Goal: Information Seeking & Learning: Learn about a topic

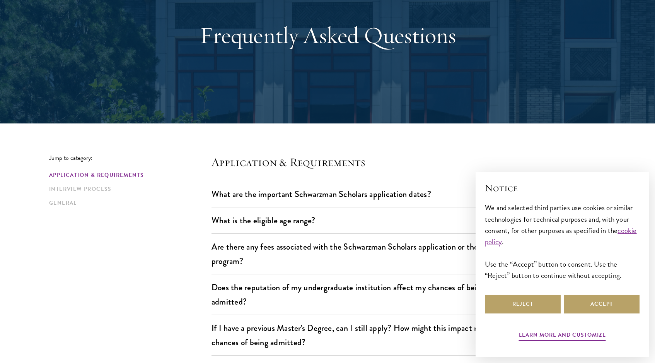
scroll to position [76, 0]
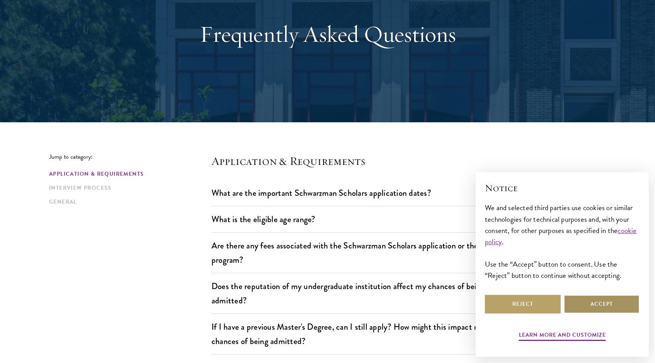
click at [595, 304] on button "Accept" at bounding box center [602, 304] width 76 height 19
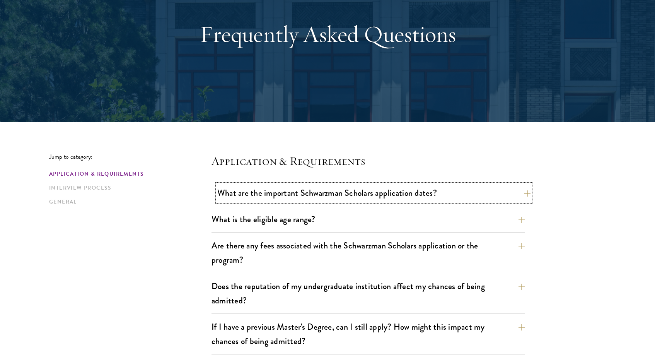
click at [358, 191] on button "What are the important Schwarzman Scholars application dates?" at bounding box center [373, 192] width 313 height 17
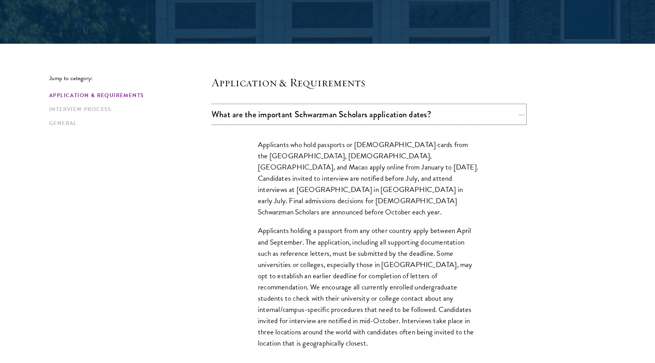
scroll to position [155, 0]
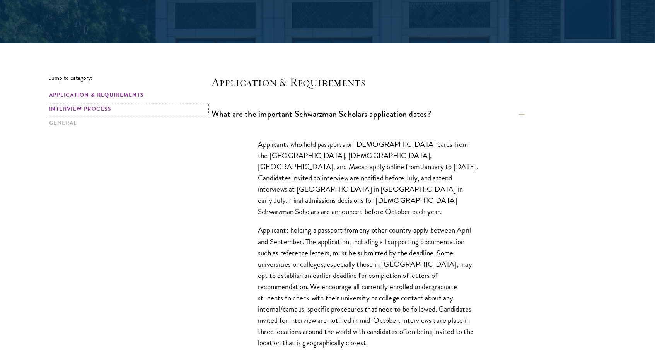
click at [98, 106] on link "Interview Process" at bounding box center [128, 109] width 158 height 8
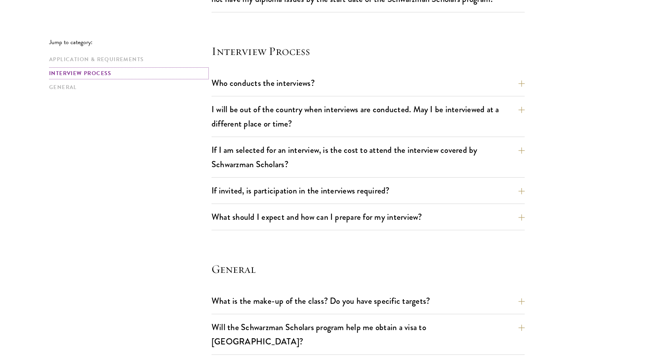
scroll to position [1103, 0]
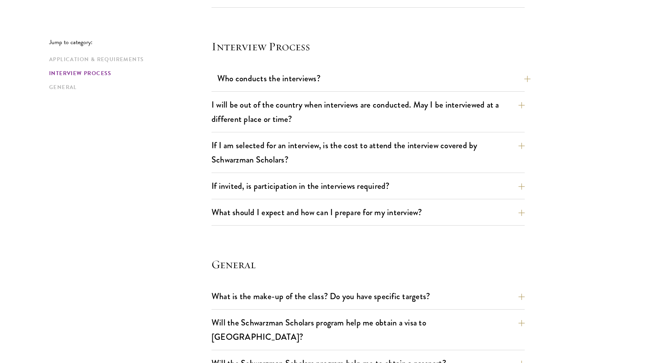
click at [286, 80] on button "Who conducts the interviews?" at bounding box center [373, 78] width 313 height 17
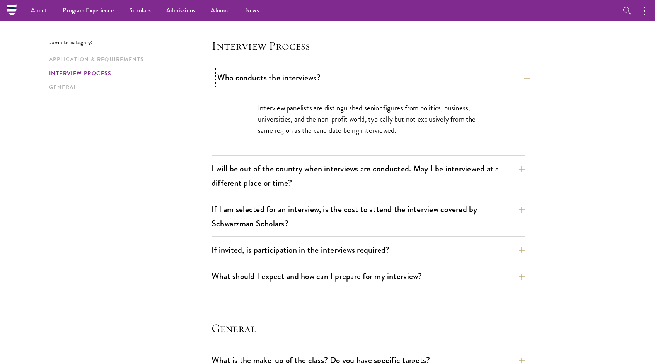
scroll to position [862, 0]
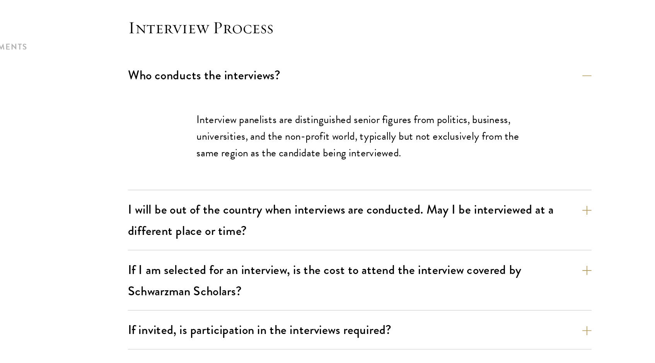
click at [323, 124] on p "Interview panelists are distinguished senior figures from politics, business, u…" at bounding box center [368, 120] width 220 height 34
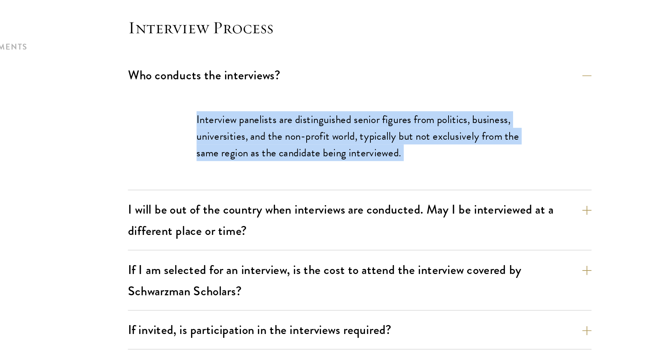
copy div "Interview panelists are distinguished senior figures from politics, business, u…"
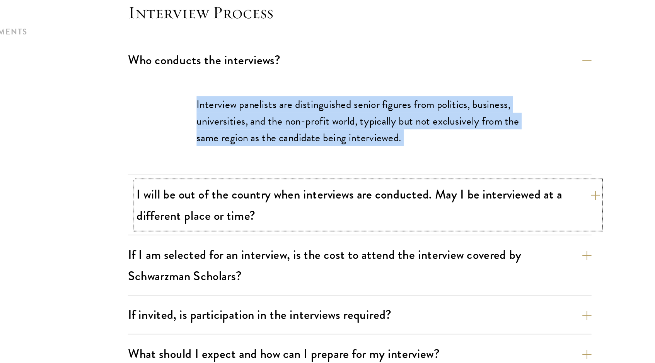
click at [317, 182] on button "I will be out of the country when interviews are conducted. May I be interviewe…" at bounding box center [373, 177] width 313 height 32
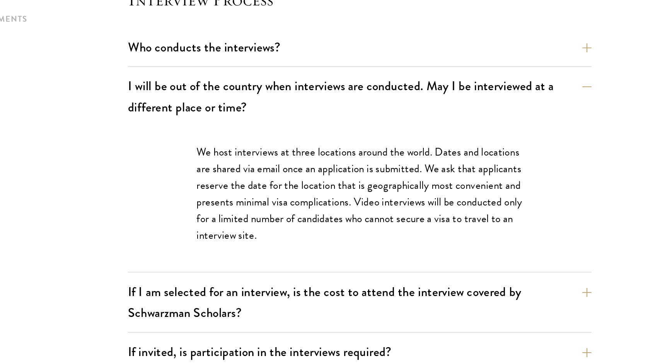
click at [332, 168] on p "We host interviews at three locations around the world. Dates and locations are…" at bounding box center [368, 177] width 220 height 67
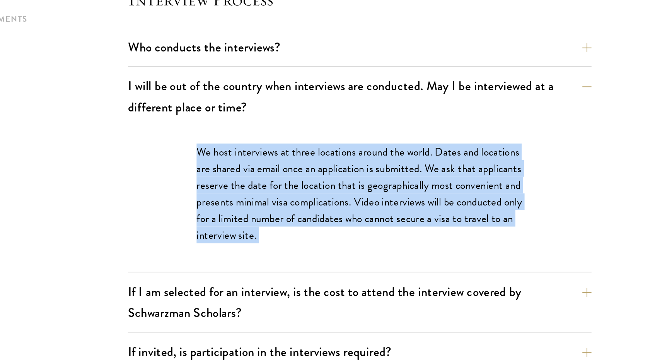
copy div "We host interviews at three locations around the world. Dates and locations are…"
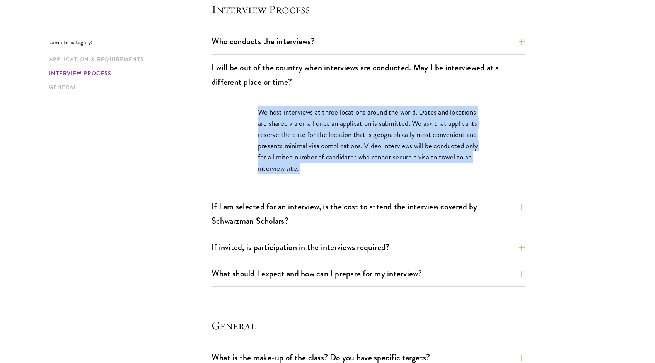
scroll to position [900, 0]
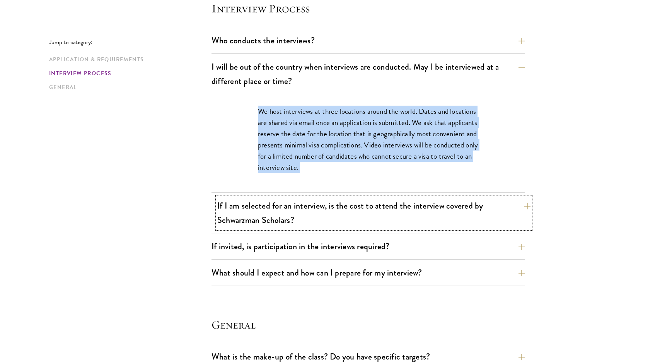
click at [293, 219] on button "If I am selected for an interview, is the cost to attend the interview covered …" at bounding box center [373, 213] width 313 height 32
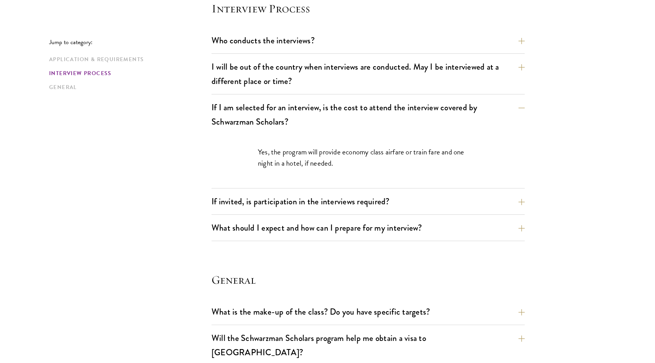
click at [318, 155] on p "Yes, the program will provide economy class airfare or train fare and one night…" at bounding box center [368, 157] width 220 height 22
copy p
click at [318, 155] on p "Yes, the program will provide economy class airfare or train fare and one night…" at bounding box center [368, 157] width 220 height 22
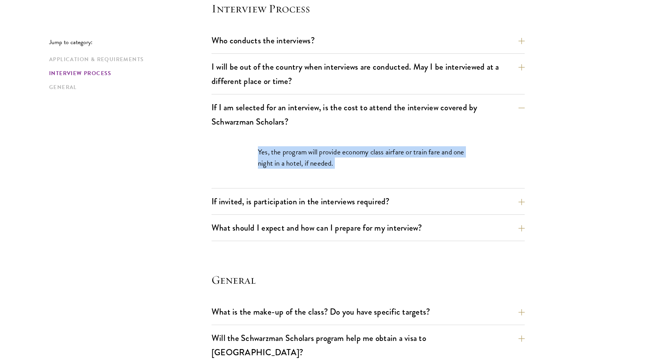
copy div "Yes, the program will provide economy class airfare or train fare and one night…"
click at [308, 205] on button "If invited, is participation in the interviews required?" at bounding box center [373, 201] width 313 height 17
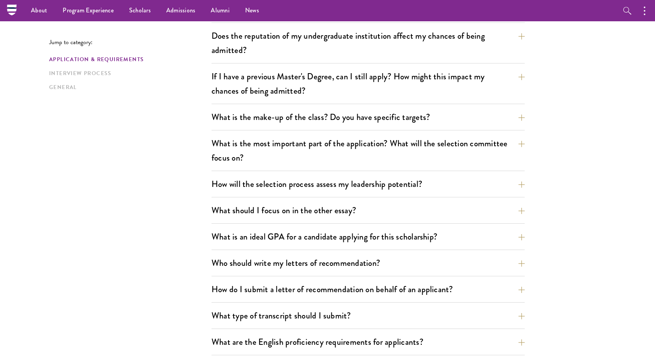
scroll to position [0, 0]
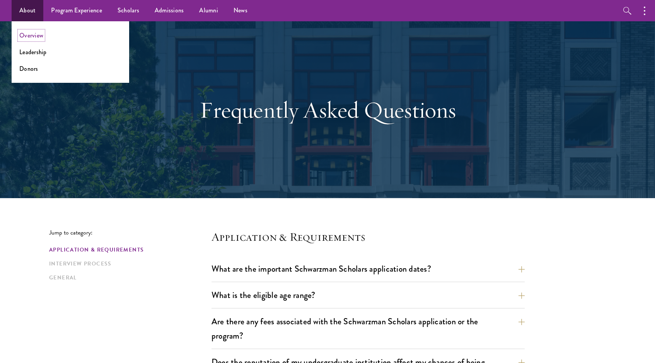
click at [30, 34] on link "Overview" at bounding box center [31, 35] width 24 height 9
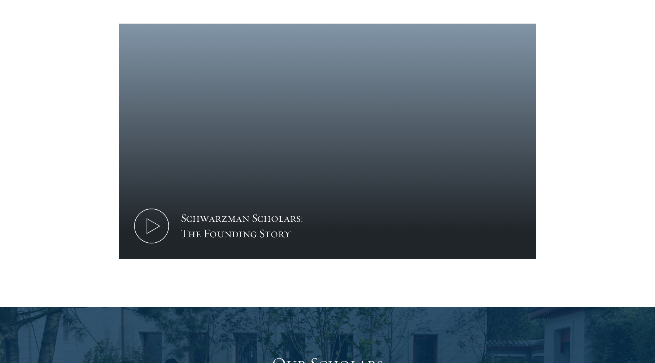
scroll to position [1025, 0]
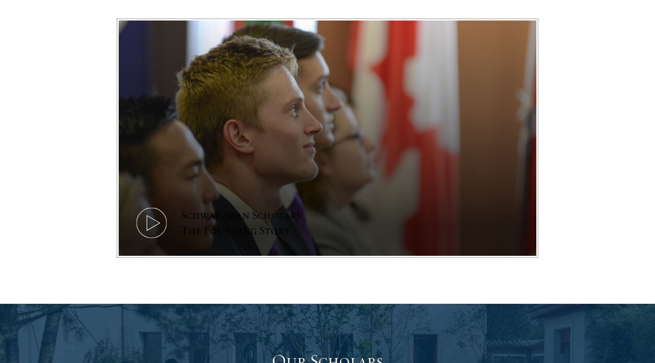
click at [158, 205] on icon at bounding box center [151, 222] width 35 height 35
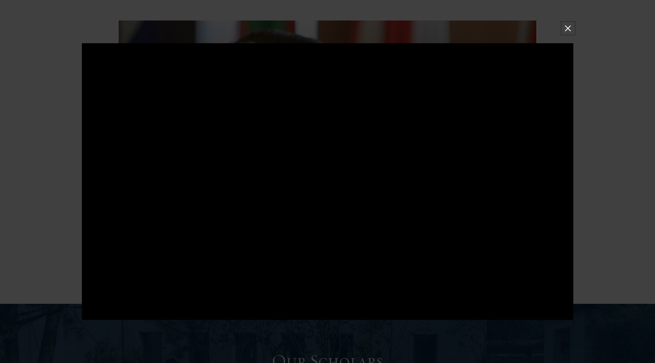
click at [570, 30] on button at bounding box center [568, 28] width 10 height 10
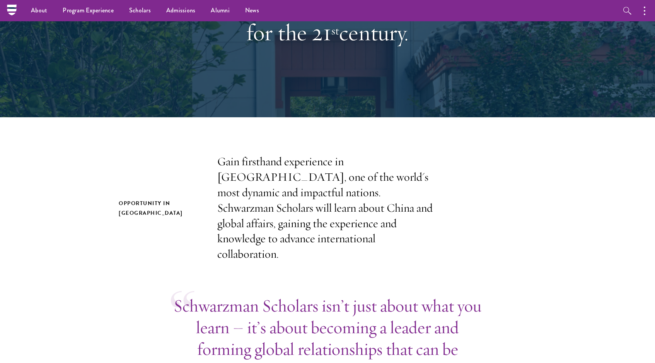
scroll to position [0, 0]
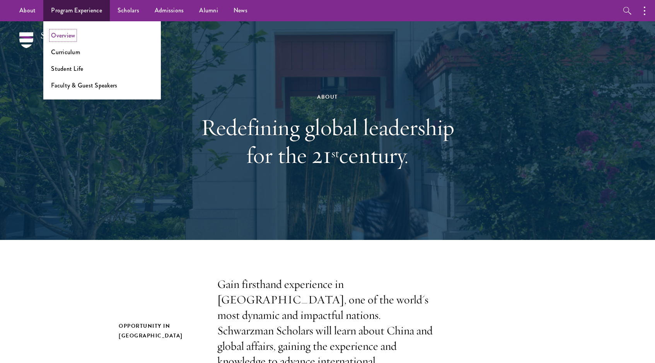
click at [59, 36] on link "Overview" at bounding box center [63, 35] width 24 height 9
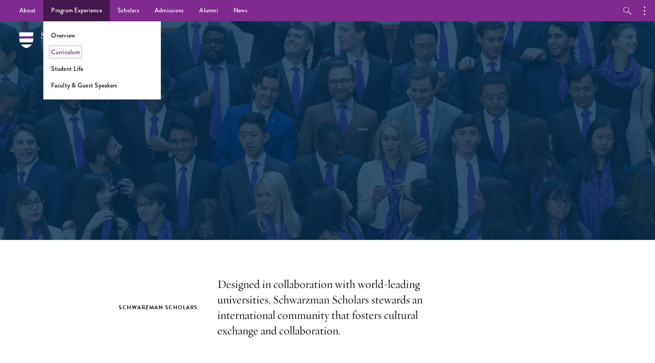
click at [68, 51] on link "Curriculum" at bounding box center [65, 52] width 29 height 9
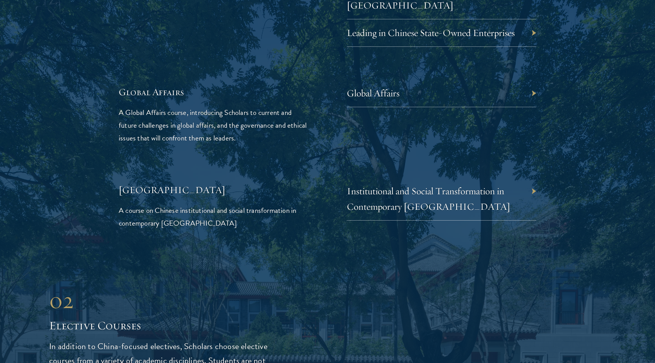
scroll to position [1805, 0]
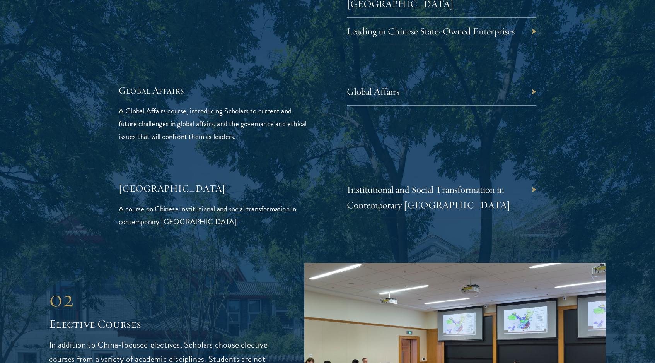
click at [166, 84] on h5 "Global Affairs" at bounding box center [214, 90] width 190 height 13
copy h5 "Affairs"
click at [166, 84] on h5 "Global Affairs" at bounding box center [214, 90] width 190 height 13
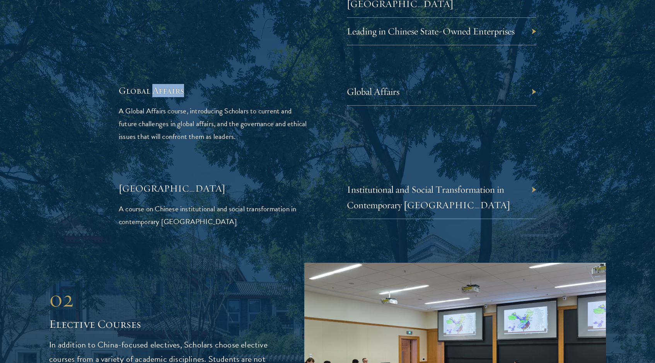
click at [166, 84] on h5 "Global Affairs" at bounding box center [214, 90] width 190 height 13
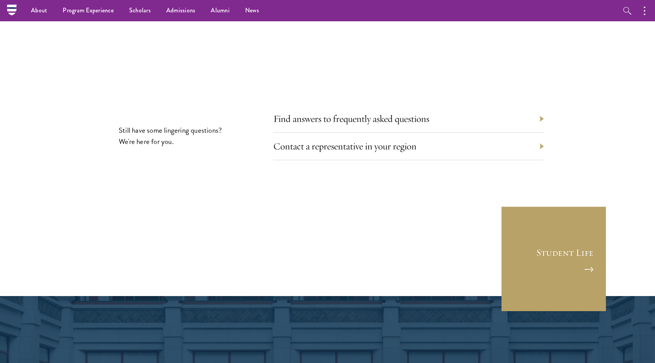
scroll to position [4405, 0]
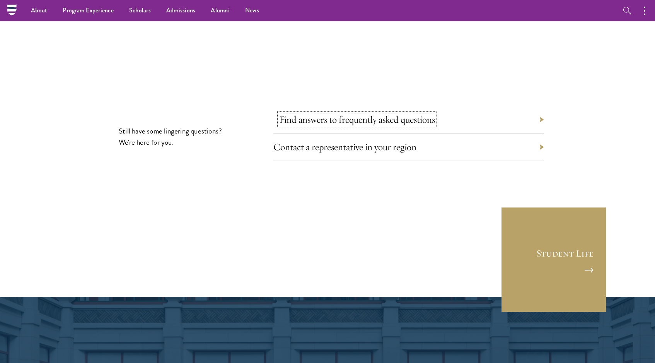
click at [316, 113] on link "Find answers to frequently asked questions" at bounding box center [357, 119] width 156 height 12
click at [12, 13] on nav "About Overview Leadership Donors Program Experience Overview Curriculum Student…" at bounding box center [279, 10] width 534 height 21
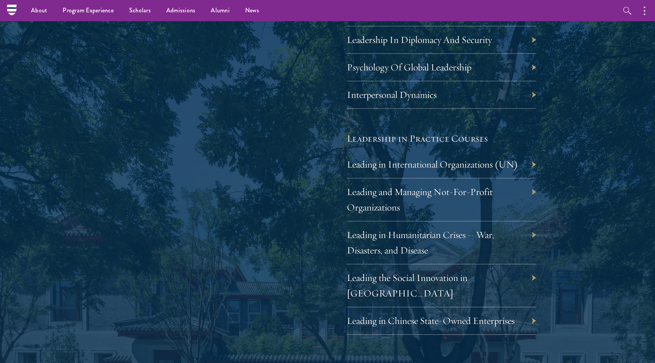
scroll to position [1426, 0]
